Goal: Information Seeking & Learning: Learn about a topic

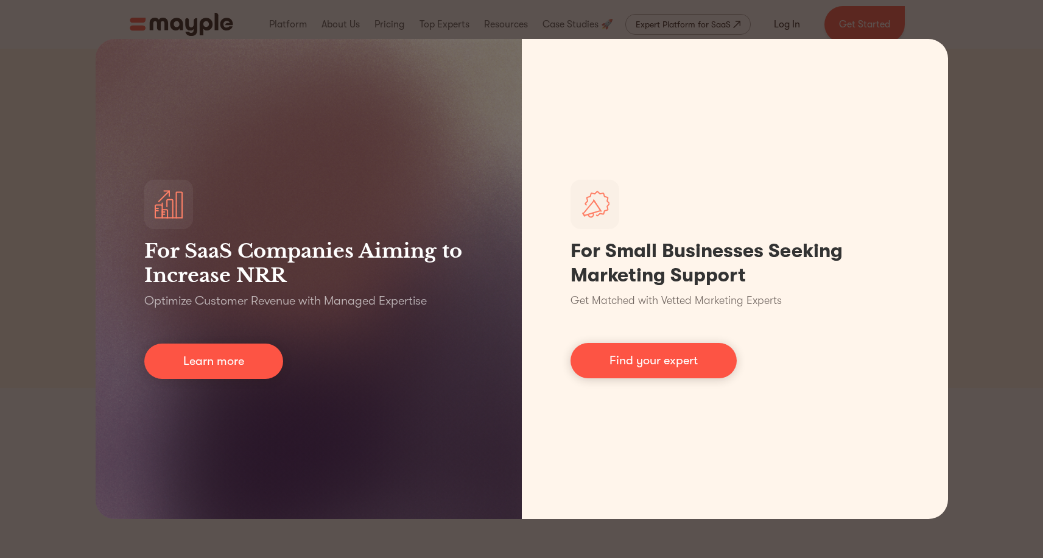
click at [996, 41] on div "For SaaS Companies Aiming to Increase NRR Optimize Customer Revenue with Manage…" at bounding box center [521, 279] width 1043 height 558
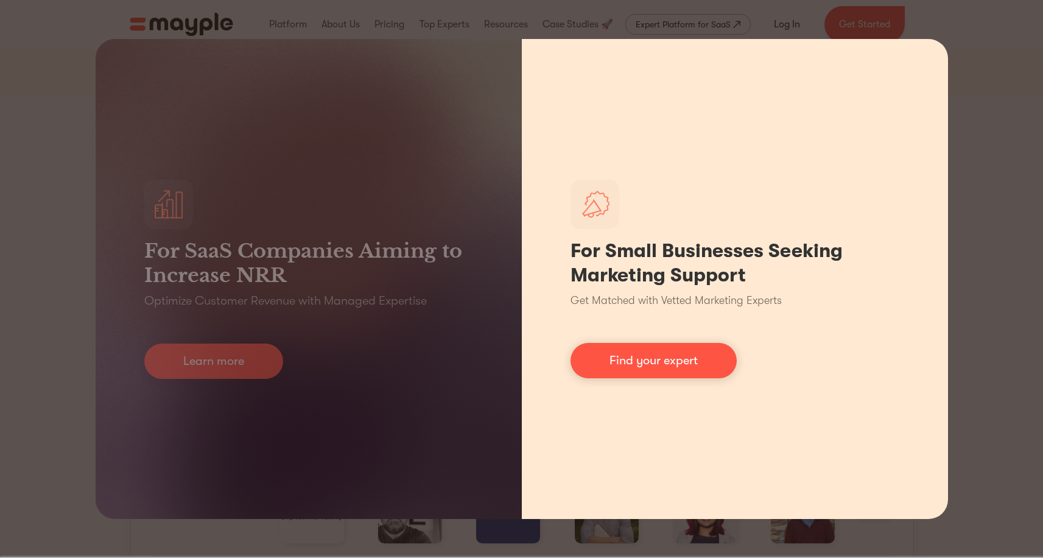
scroll to position [404, 0]
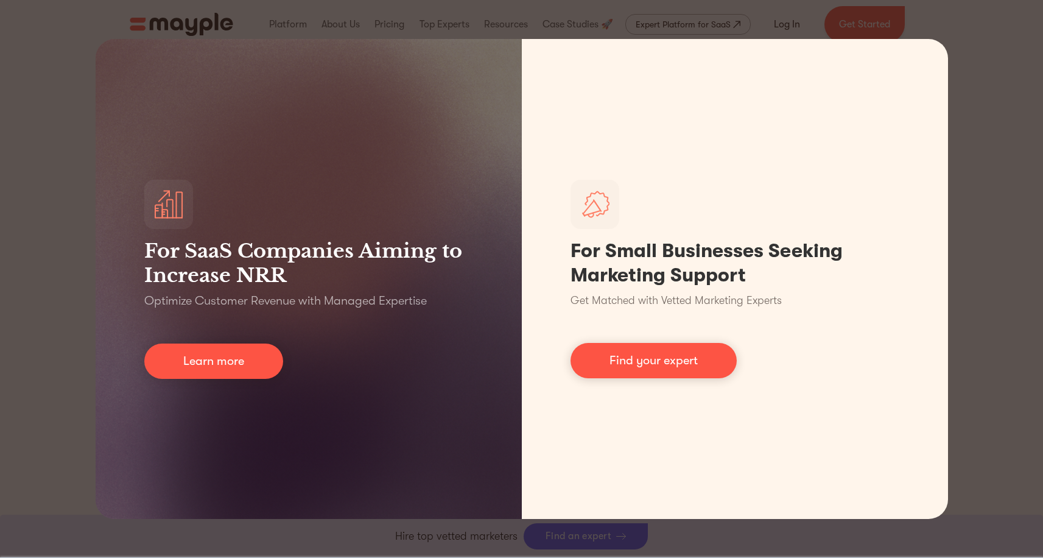
click at [992, 102] on div "For SaaS Companies Aiming to Increase NRR Optimize Customer Revenue with Manage…" at bounding box center [521, 279] width 1043 height 558
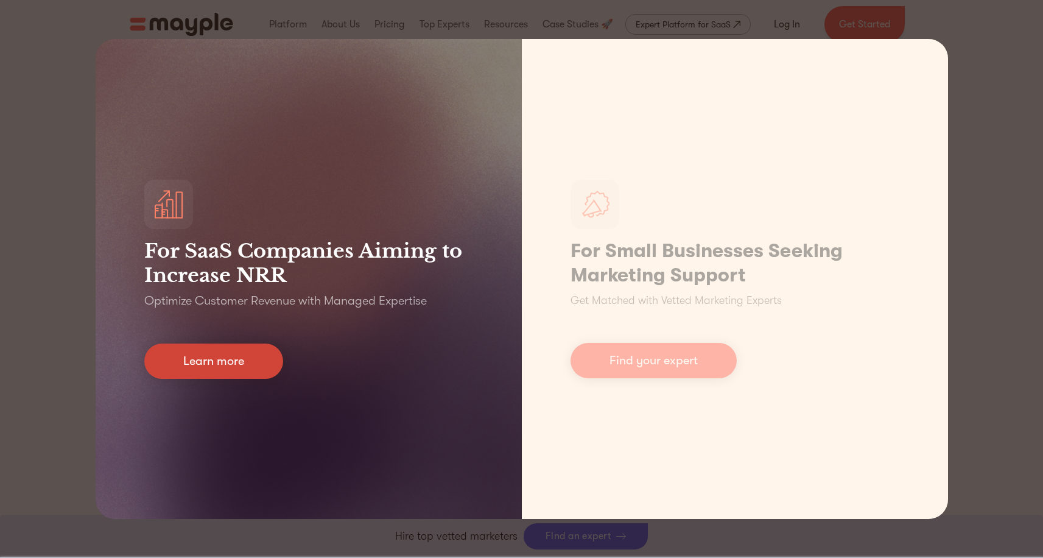
click at [242, 367] on link "Learn more" at bounding box center [213, 360] width 139 height 35
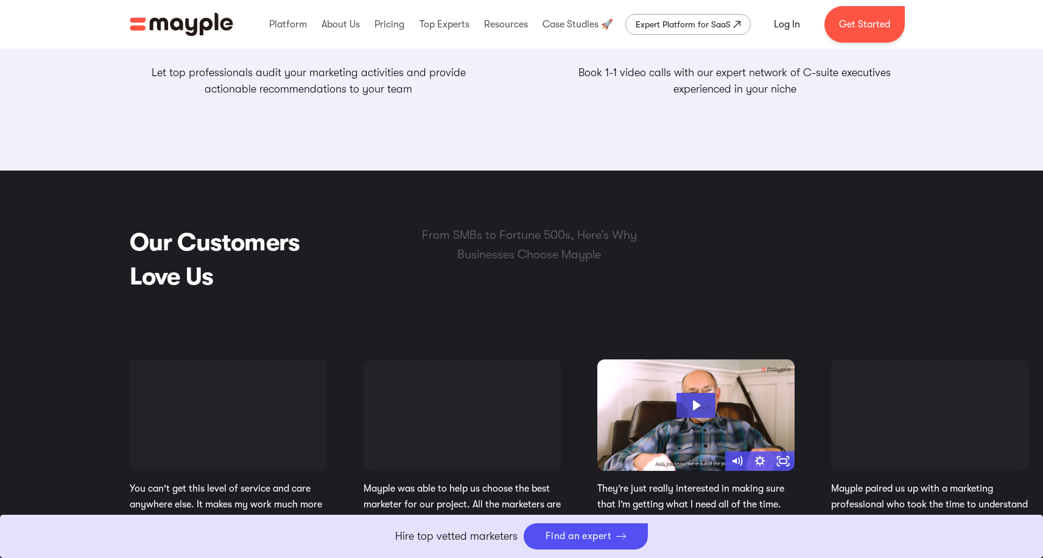
scroll to position [2646, 0]
